Goal: Check status: Check status

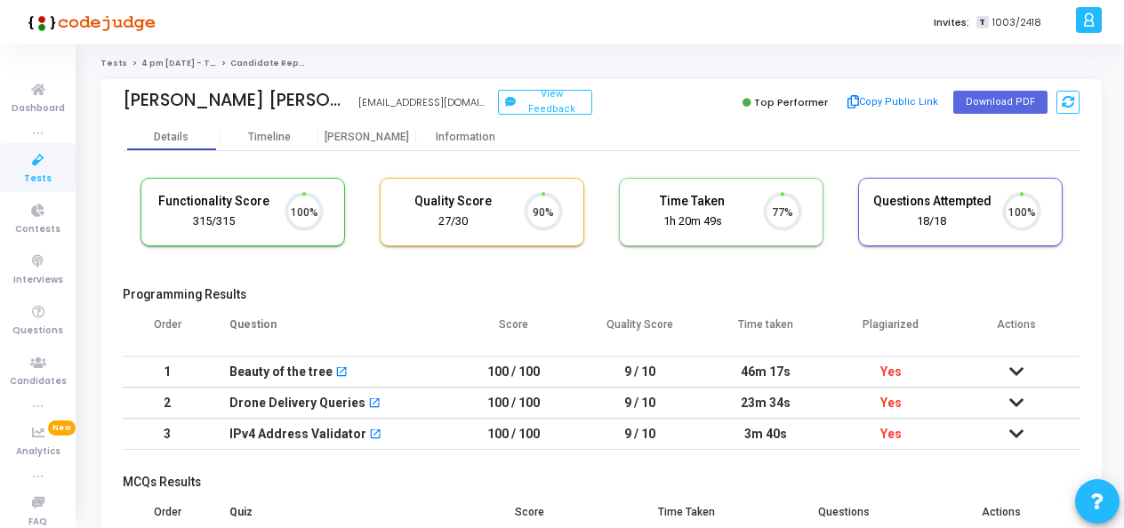
scroll to position [37, 44]
click at [31, 165] on icon at bounding box center [38, 160] width 37 height 22
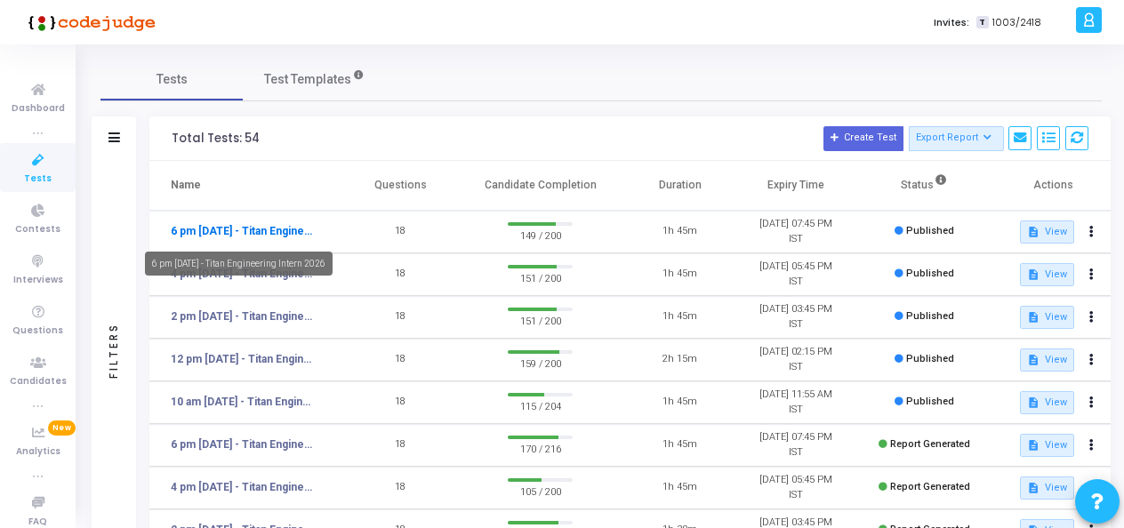
click at [208, 224] on link "6 pm [DATE] - Titan Engineering Intern 2026" at bounding box center [244, 231] width 146 height 16
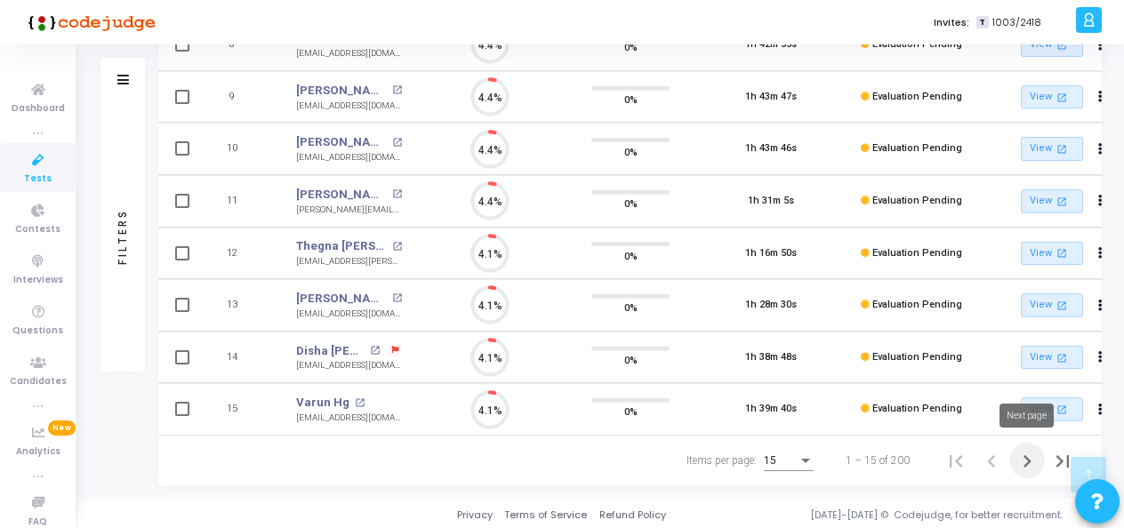
click at [1025, 461] on icon "Next page" at bounding box center [1027, 461] width 25 height 25
click at [946, 459] on icon "First page" at bounding box center [956, 461] width 25 height 25
